Goal: Manage account settings

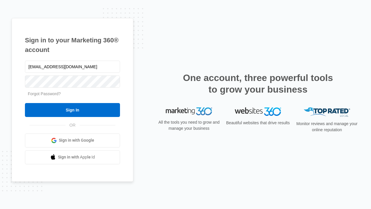
type input "[EMAIL_ADDRESS][DOMAIN_NAME]"
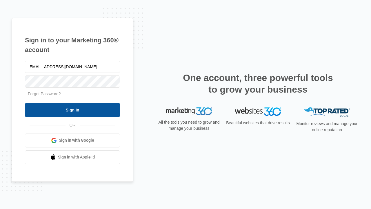
click at [73, 110] on input "Sign In" at bounding box center [72, 110] width 95 height 14
